Goal: Task Accomplishment & Management: Use online tool/utility

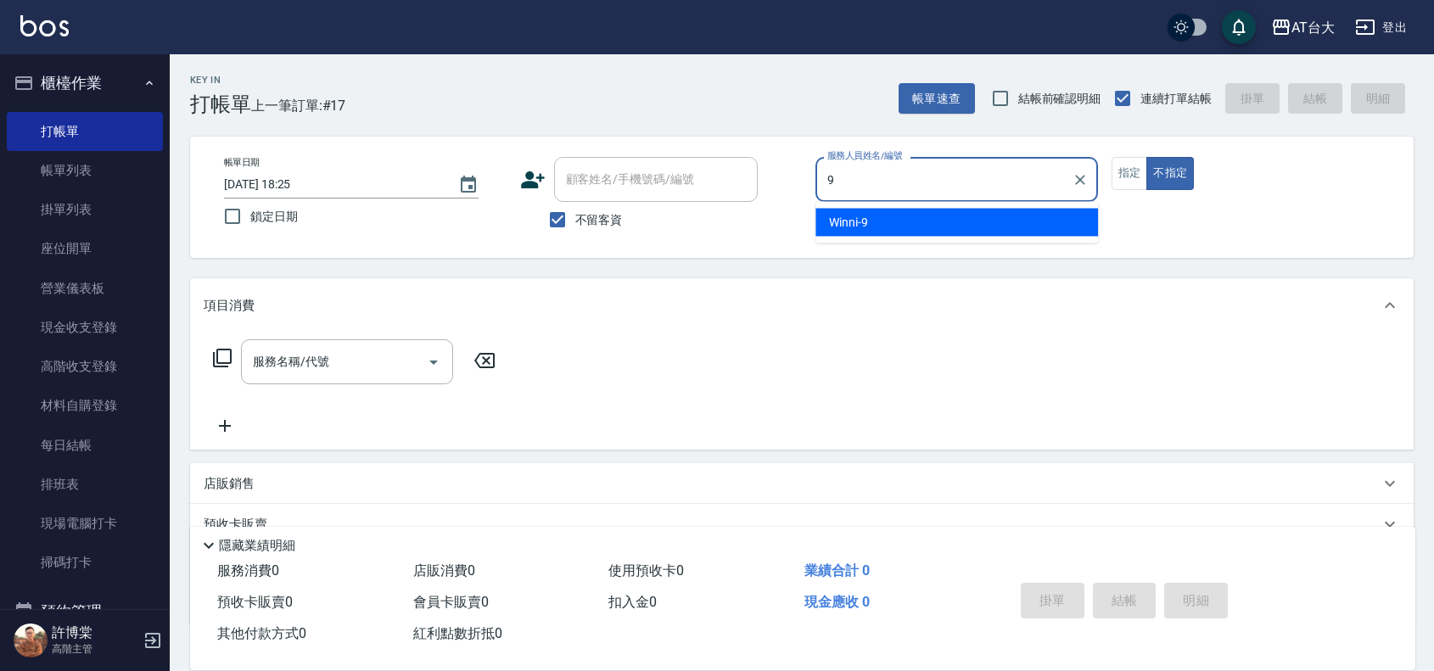
type input "Winni-9"
type button "false"
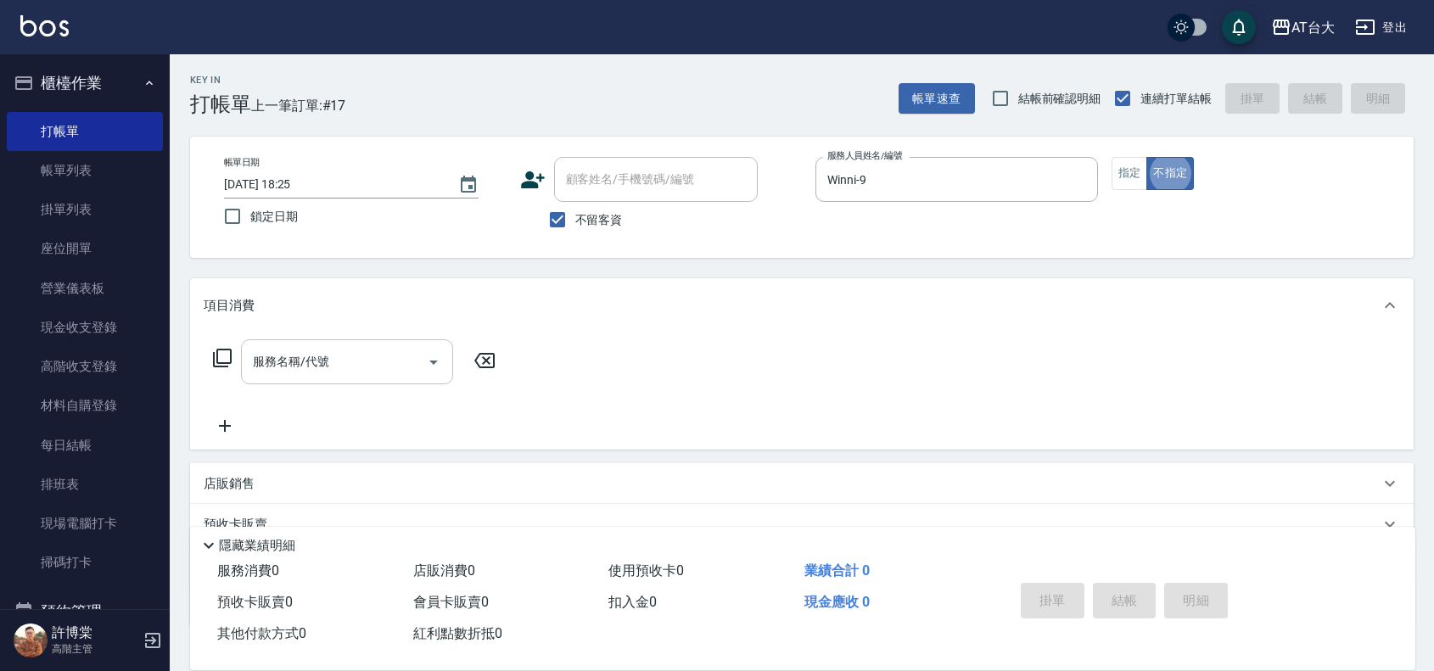
click at [348, 362] on input "服務名稱/代號" at bounding box center [334, 362] width 171 height 30
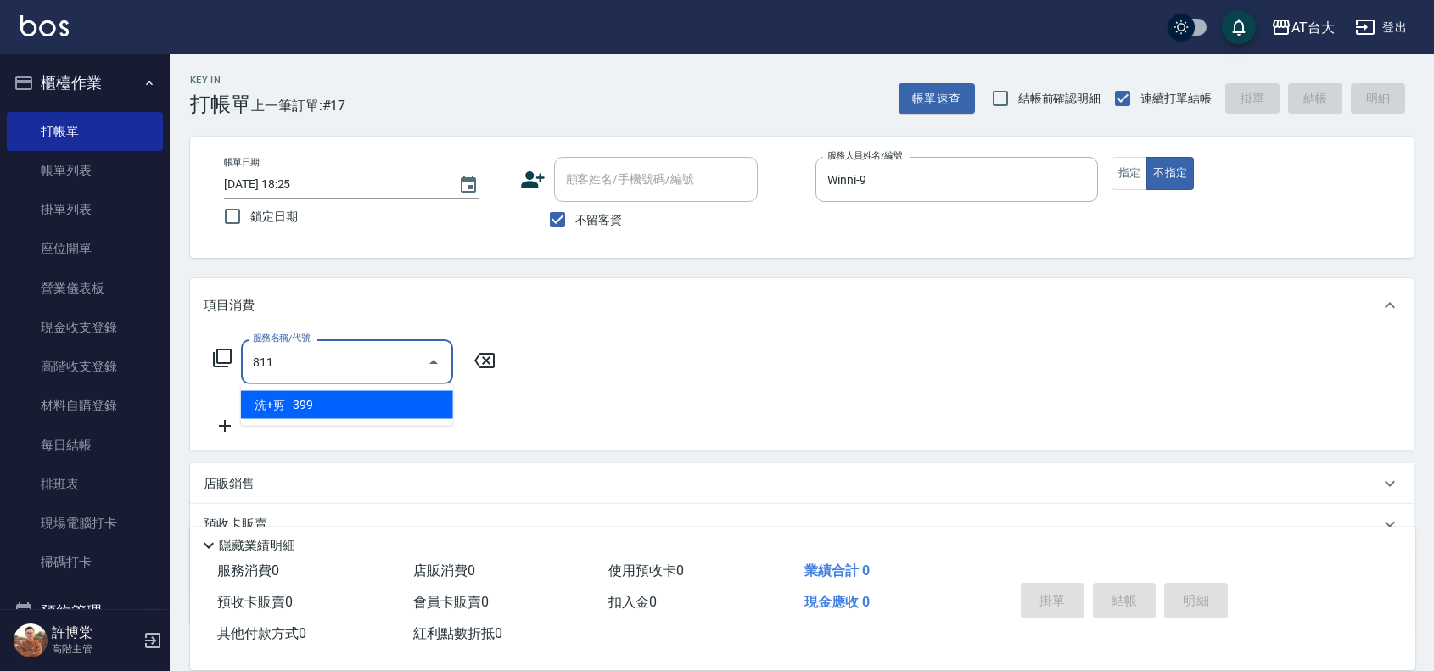
type input "洗+剪(811)"
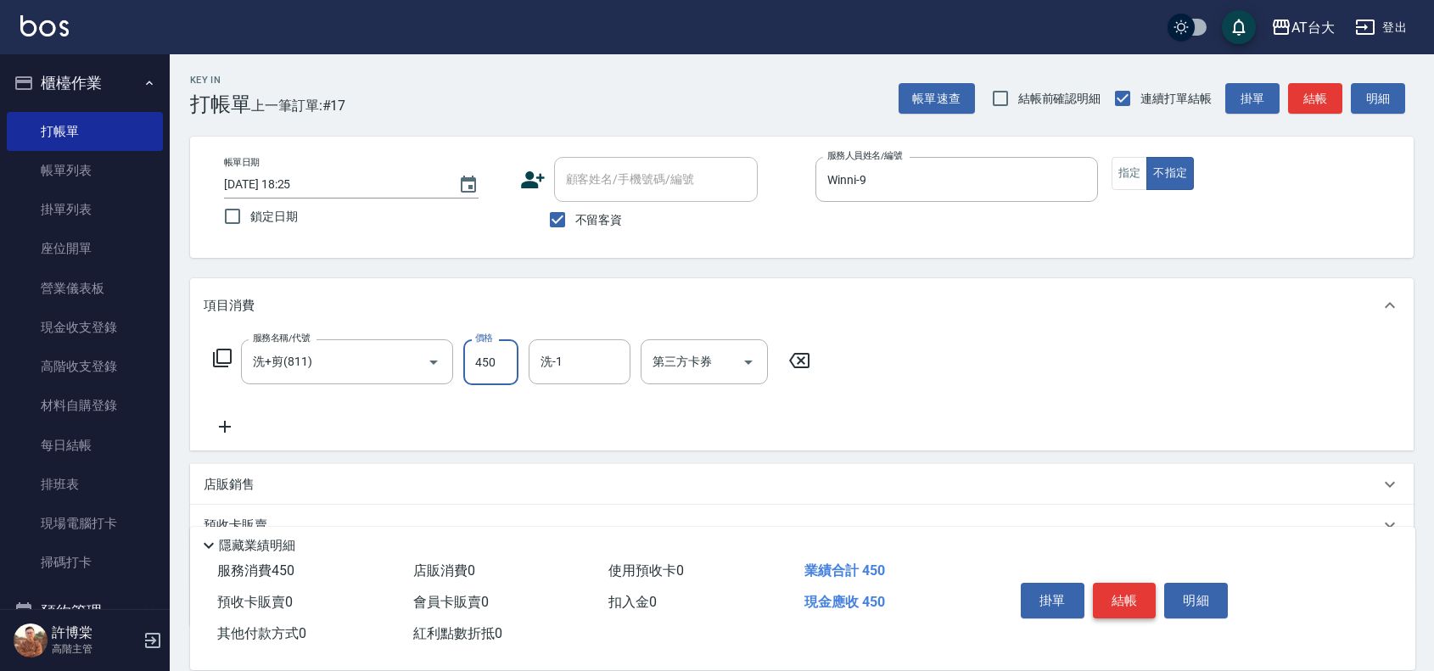
type input "450"
click at [1139, 596] on button "結帳" at bounding box center [1125, 601] width 64 height 36
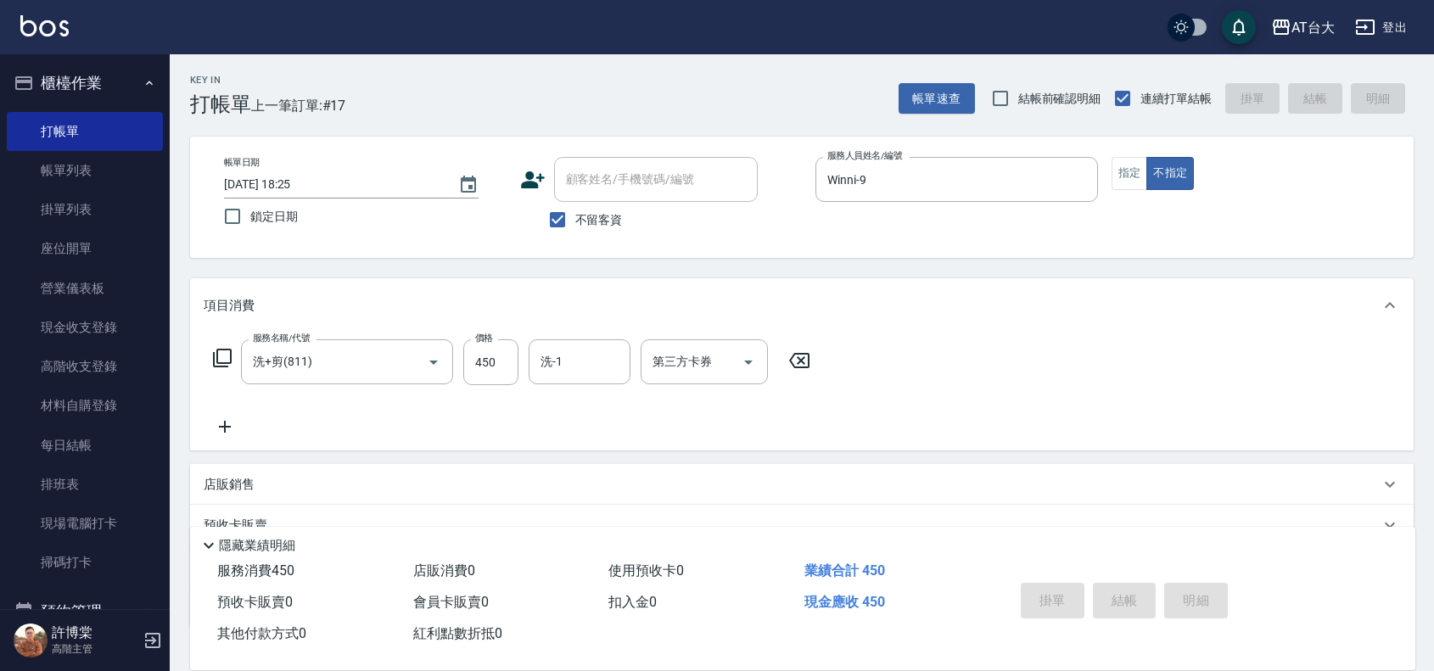
type input "[DATE] 19:10"
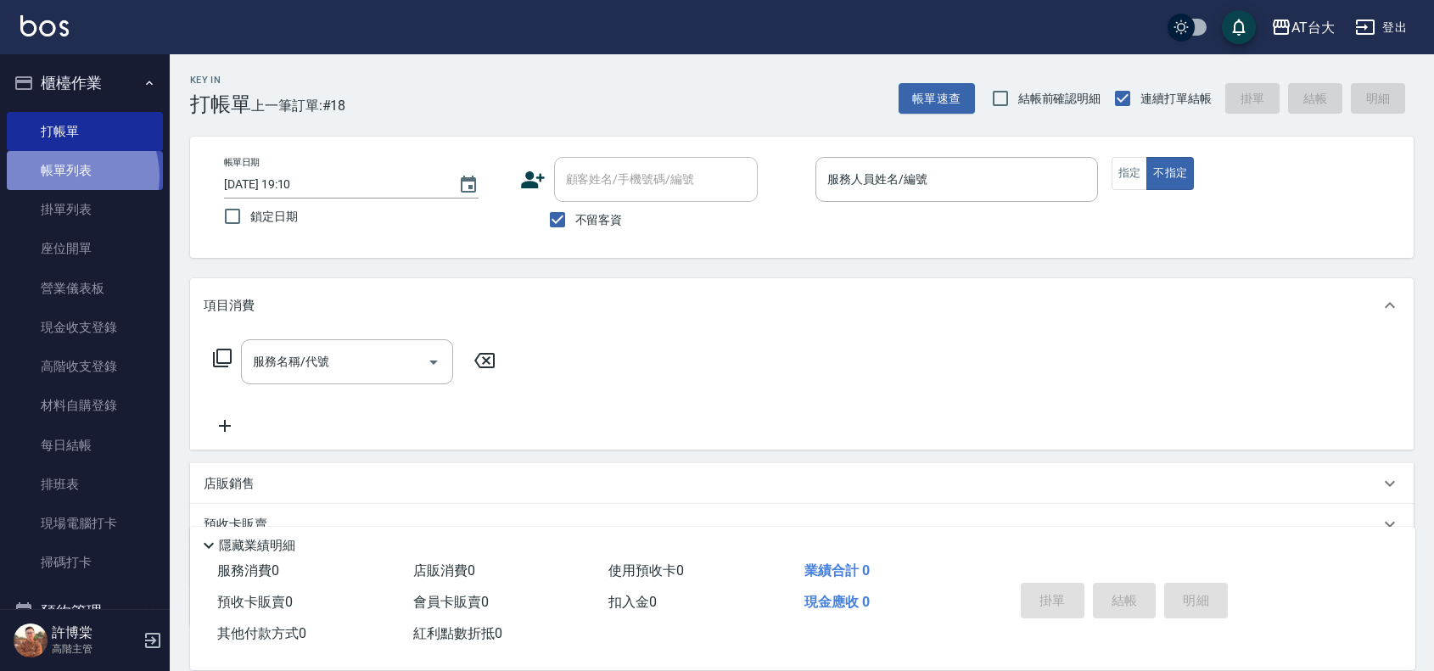
click at [69, 176] on link "帳單列表" at bounding box center [85, 170] width 156 height 39
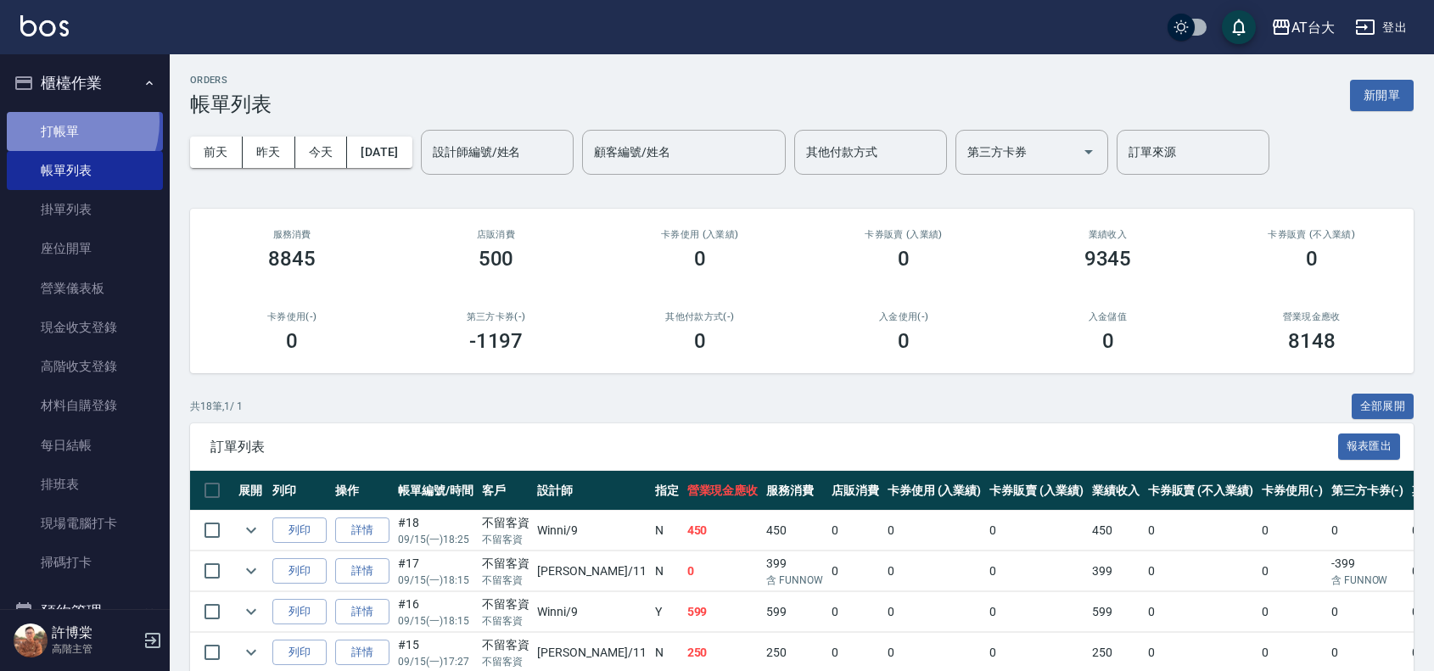
click at [61, 121] on link "打帳單" at bounding box center [85, 131] width 156 height 39
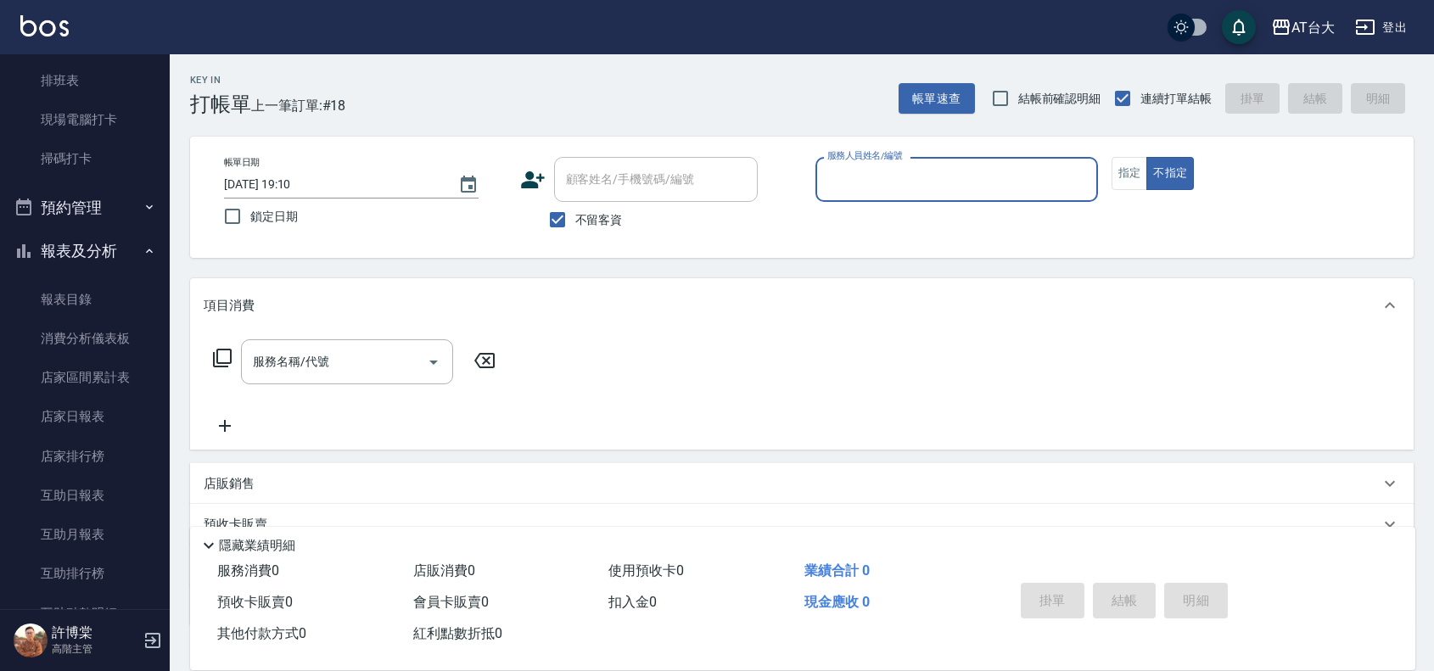
scroll to position [530, 0]
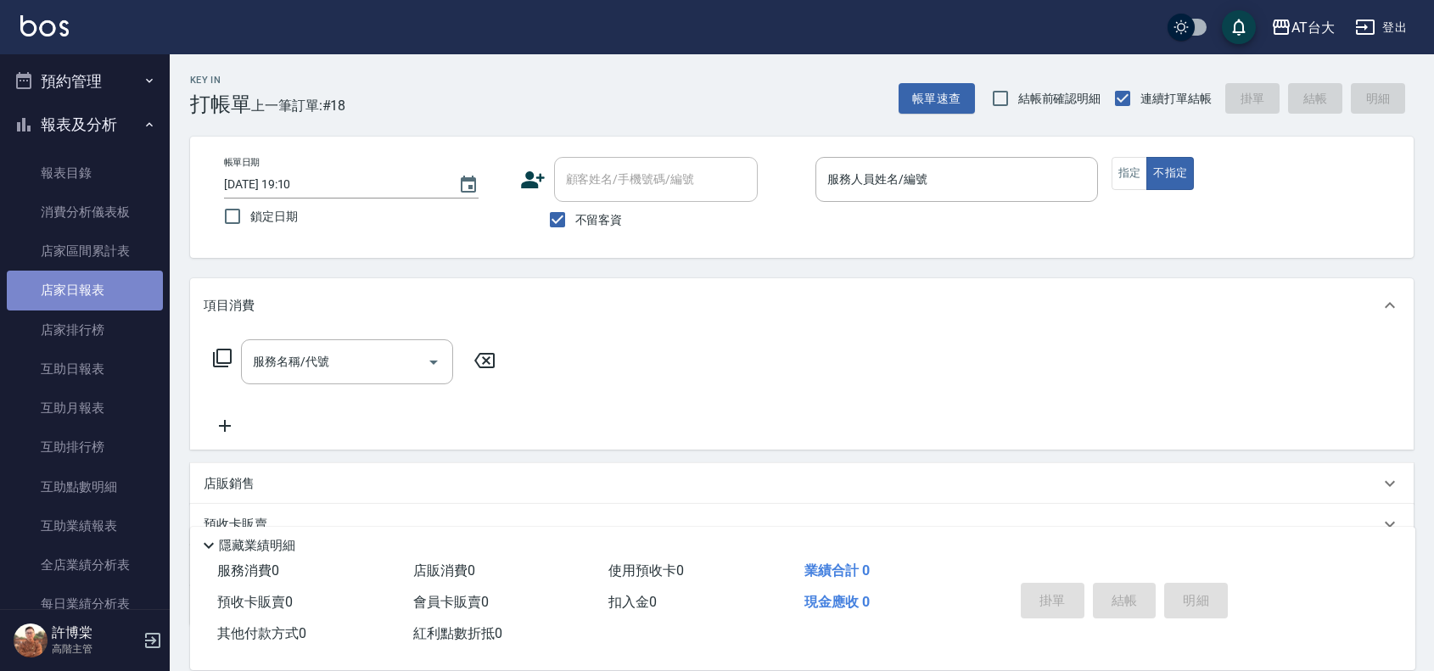
click at [107, 301] on link "店家日報表" at bounding box center [85, 290] width 156 height 39
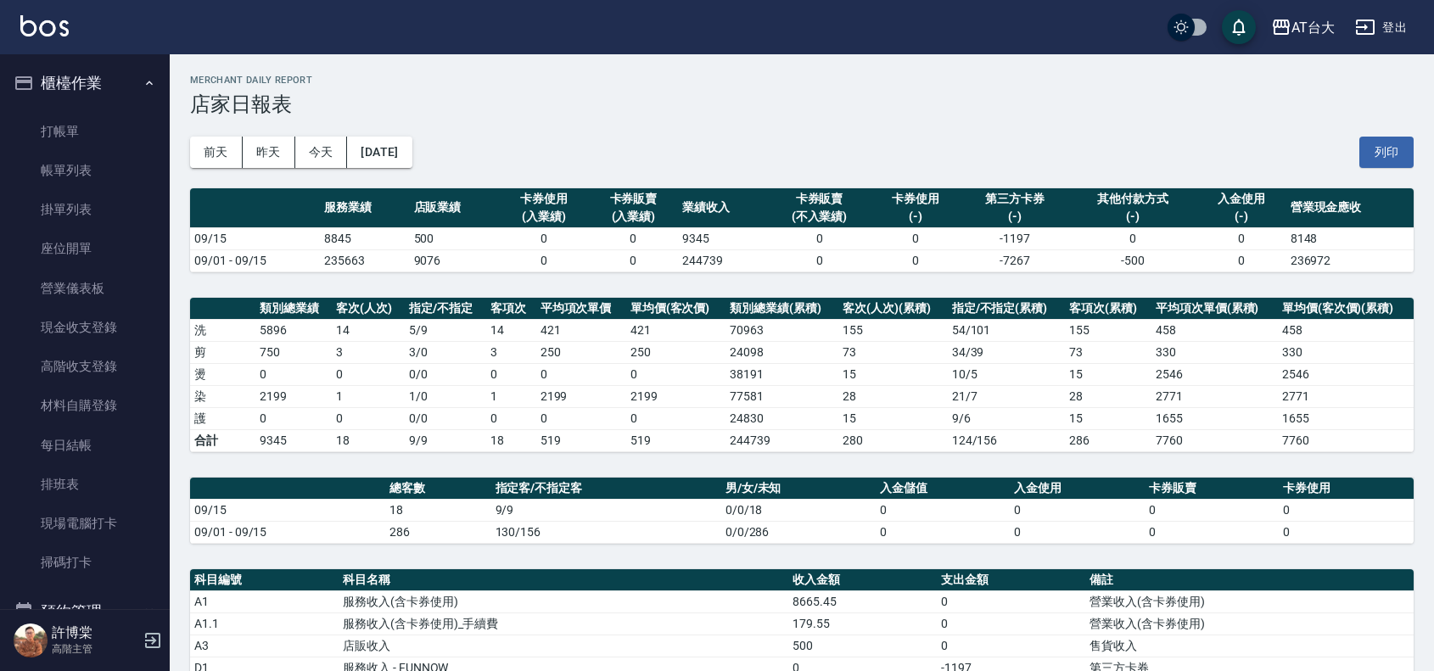
click at [49, 107] on ul "打帳單 帳單列表 掛單列表 座位開單 營業儀表板 現金收支登錄 高階收支登錄 材料自購登錄 每日結帳 排班表 現場電腦打卡 掃碼打卡" at bounding box center [85, 347] width 156 height 484
click at [72, 127] on link "打帳單" at bounding box center [85, 131] width 156 height 39
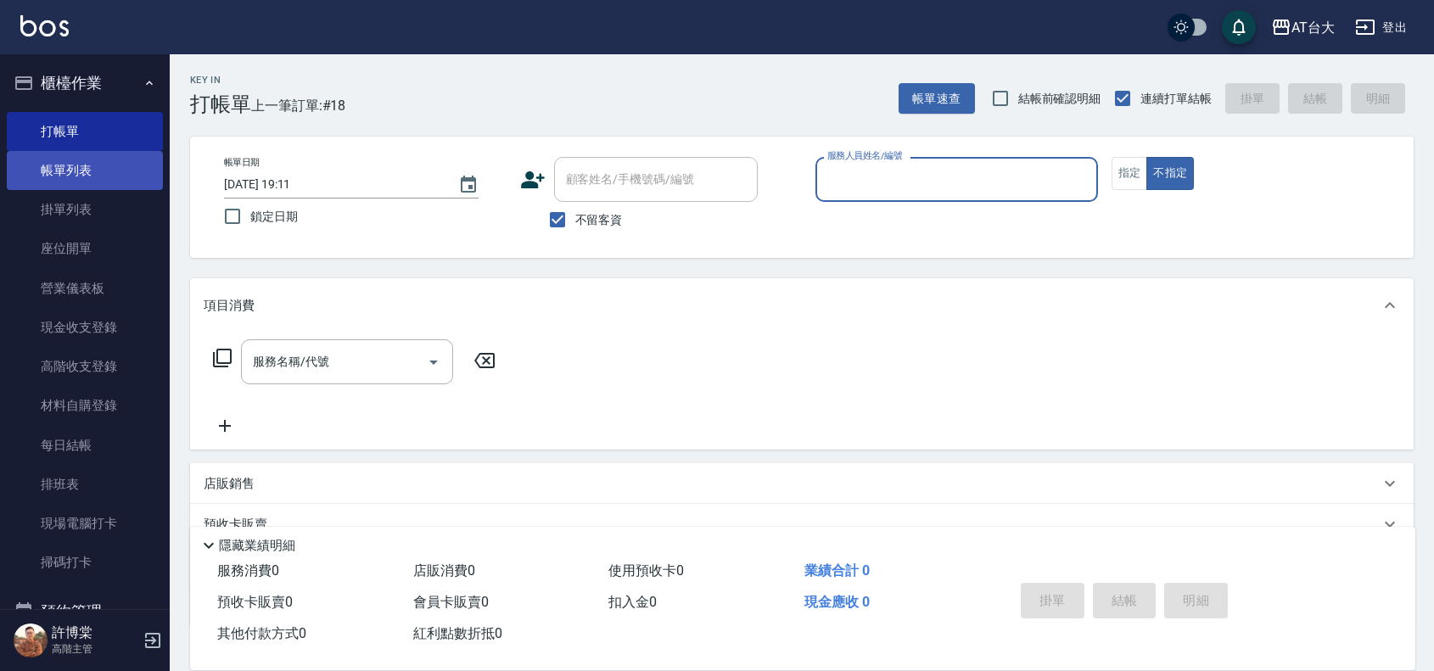
click at [137, 159] on link "帳單列表" at bounding box center [85, 170] width 156 height 39
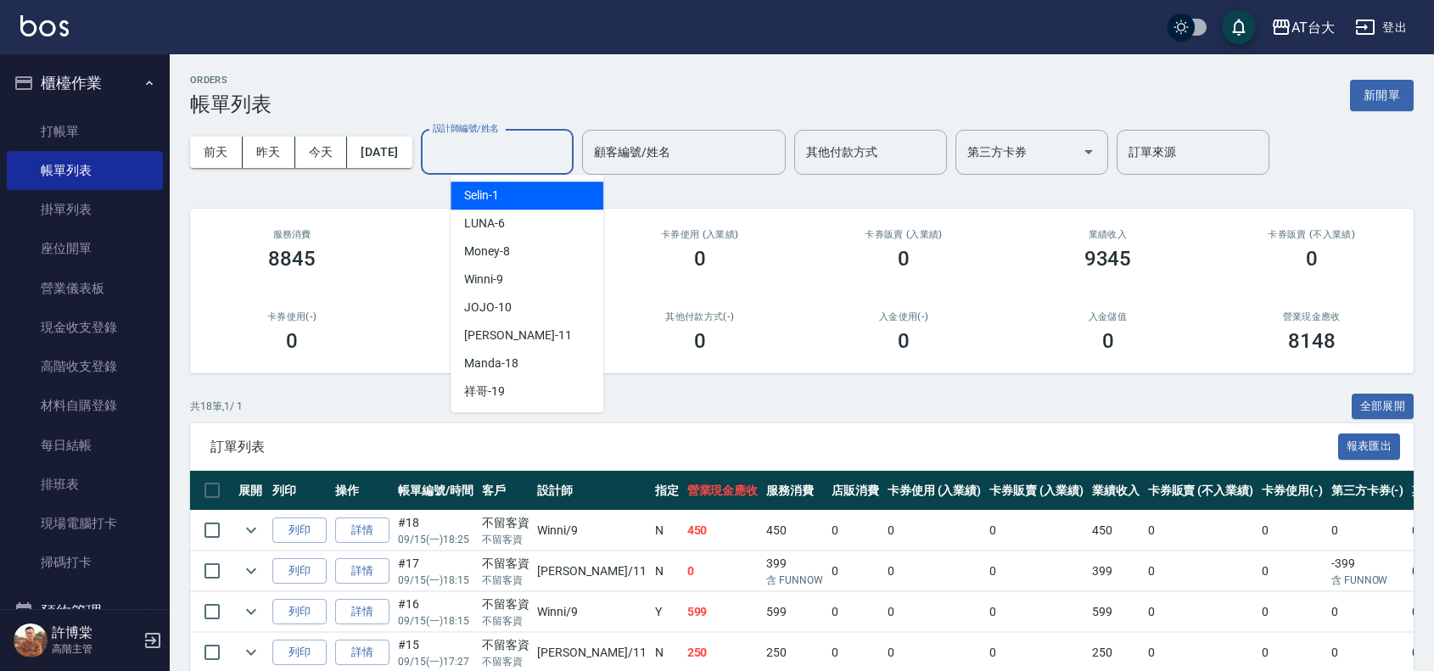
click at [490, 143] on input "設計師編號/姓名" at bounding box center [496, 152] width 137 height 30
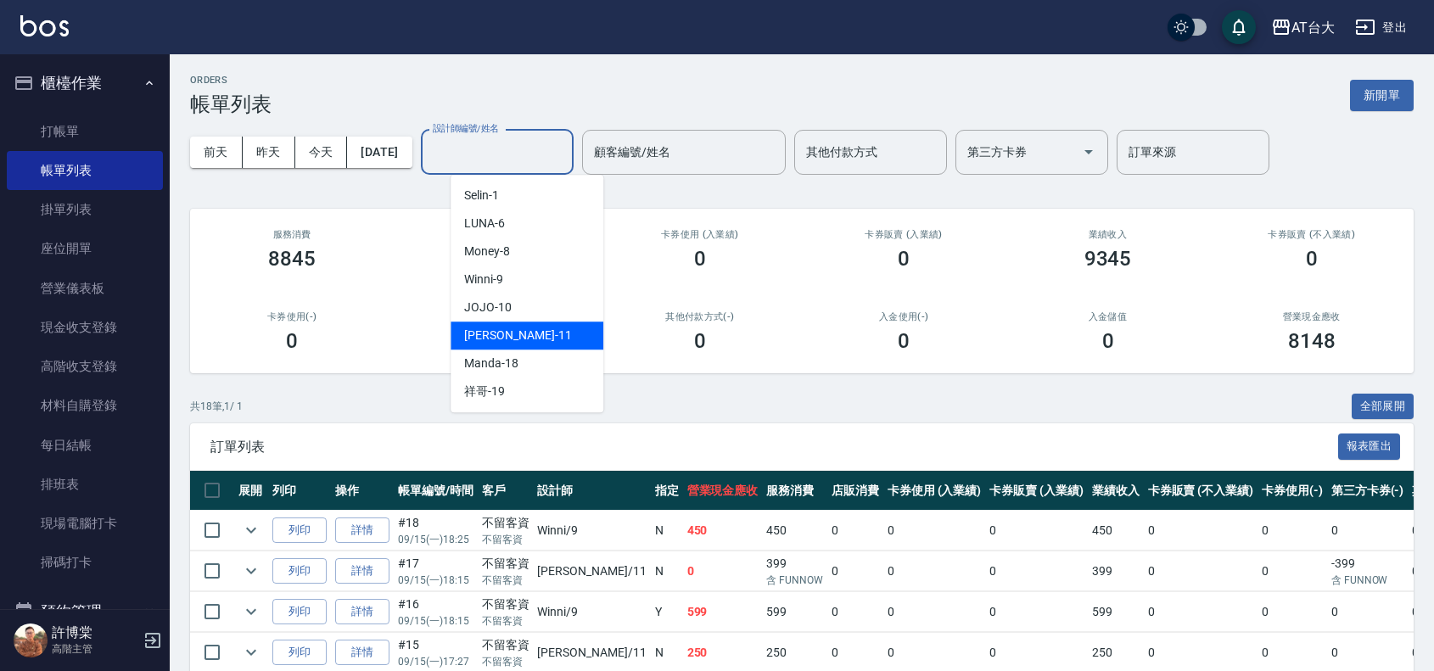
click at [588, 324] on div "[PERSON_NAME] -11" at bounding box center [526, 335] width 153 height 28
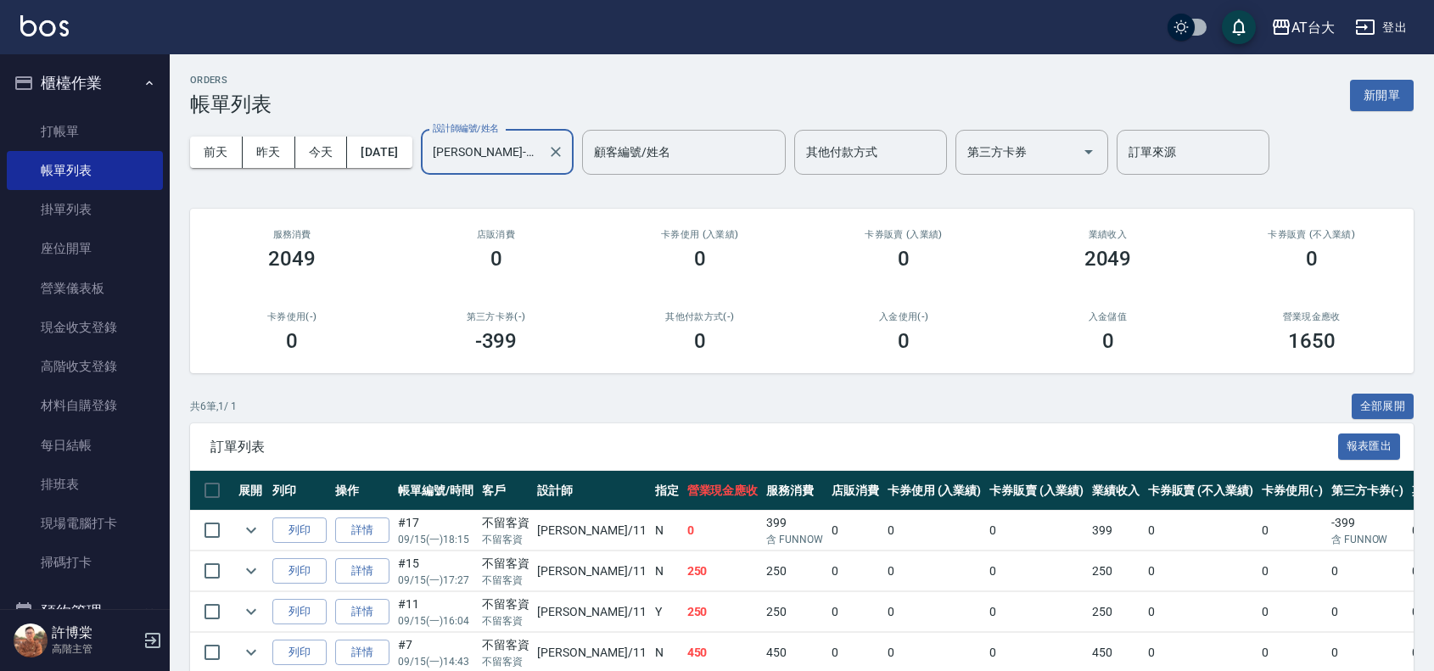
click at [533, 164] on input "[PERSON_NAME]-11" at bounding box center [484, 152] width 112 height 30
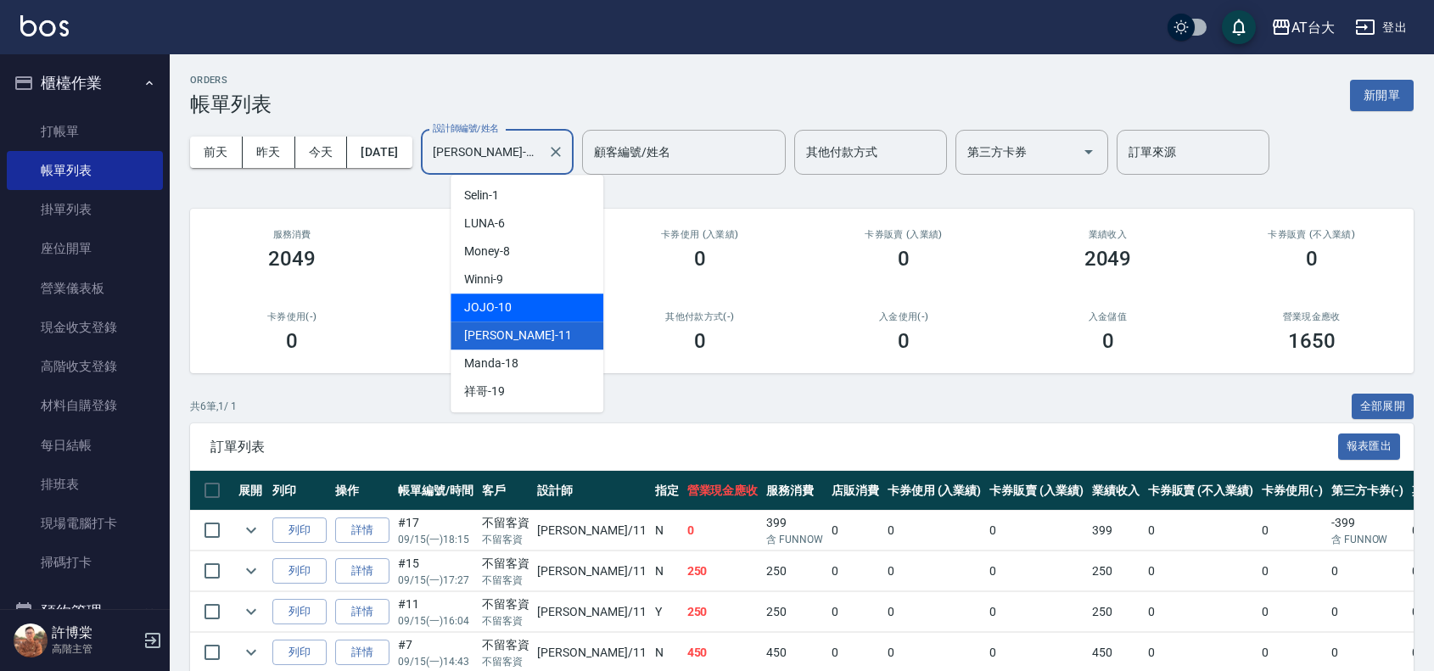
click at [591, 307] on div "JOJO -10" at bounding box center [526, 307] width 153 height 28
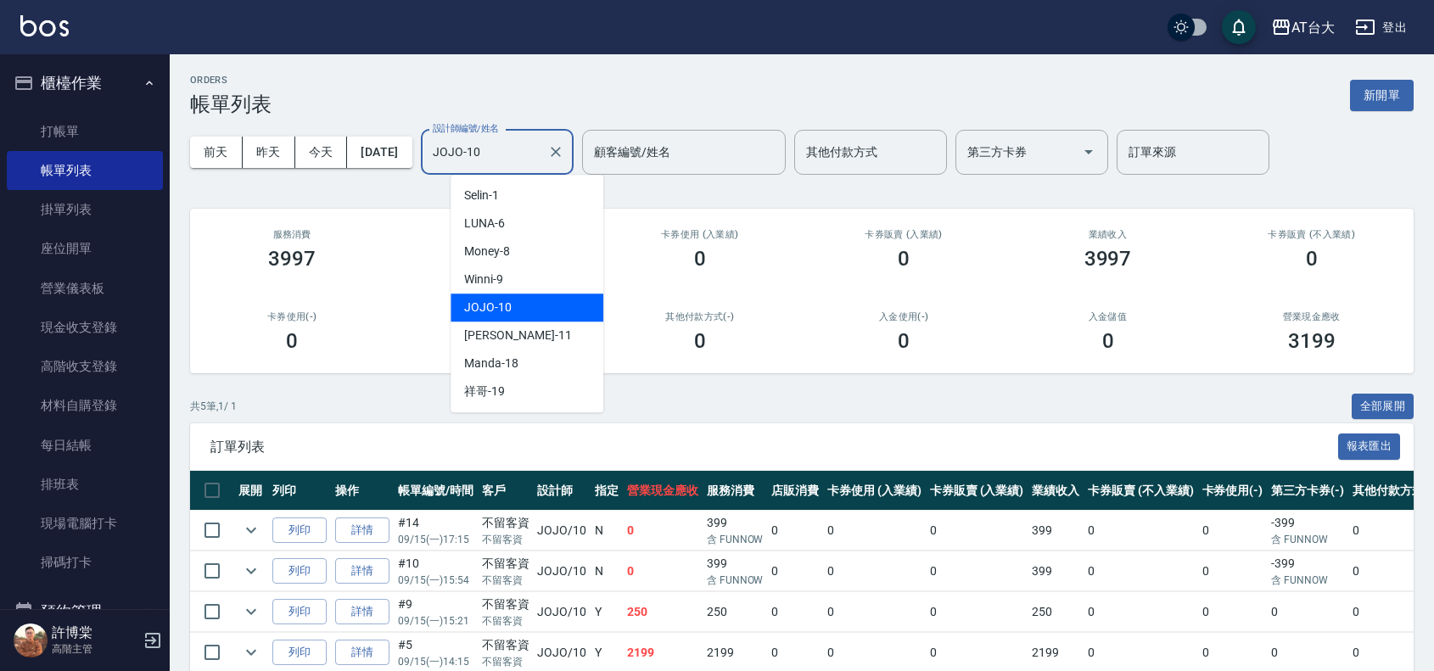
click at [539, 157] on input "JOJO-10" at bounding box center [484, 152] width 112 height 30
click at [581, 284] on div "Winni -9" at bounding box center [526, 280] width 153 height 28
type input "Winni-9"
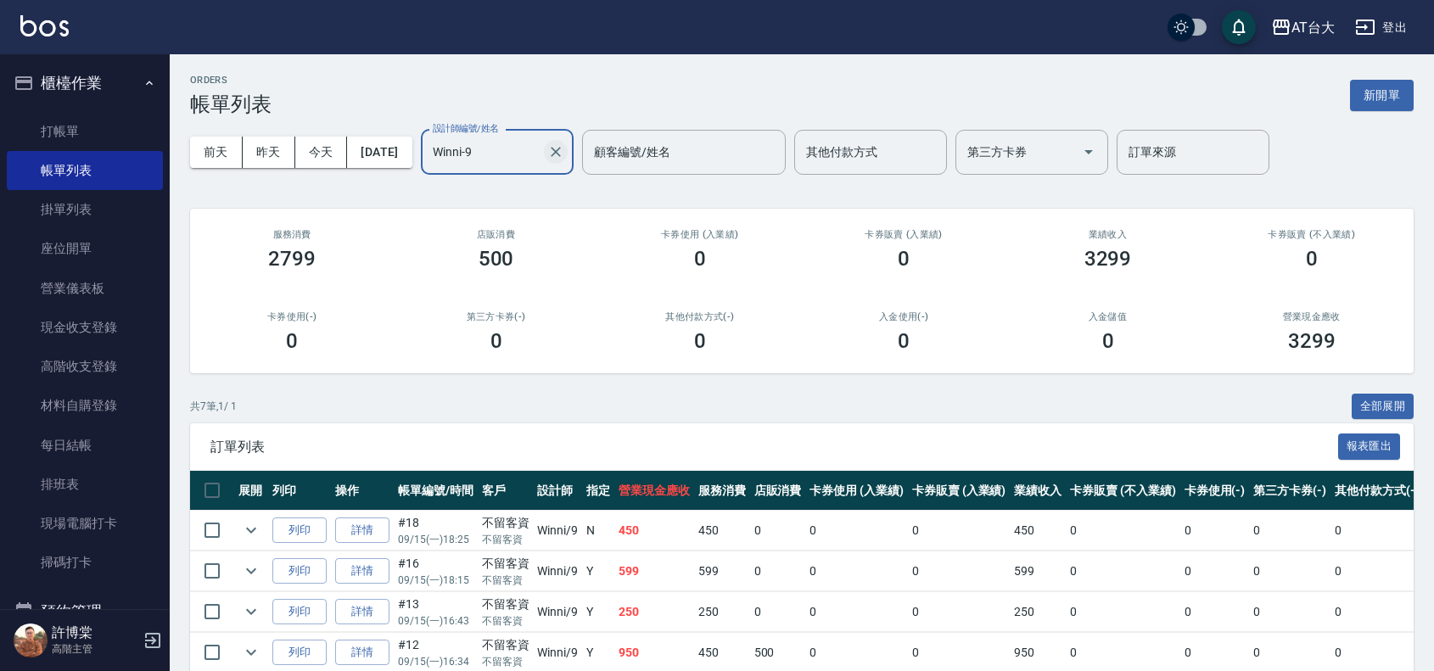
click at [567, 147] on button "Clear" at bounding box center [556, 152] width 24 height 24
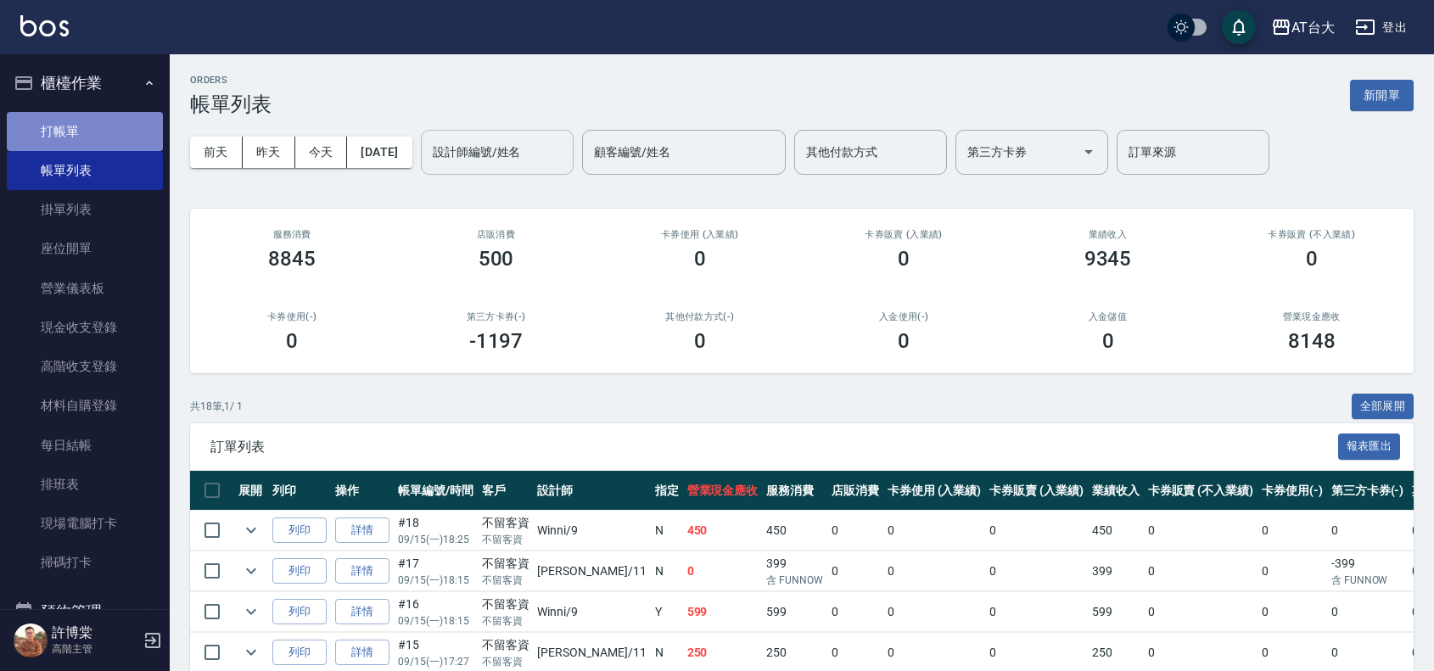
click at [123, 136] on link "打帳單" at bounding box center [85, 131] width 156 height 39
